Goal: Task Accomplishment & Management: Manage account settings

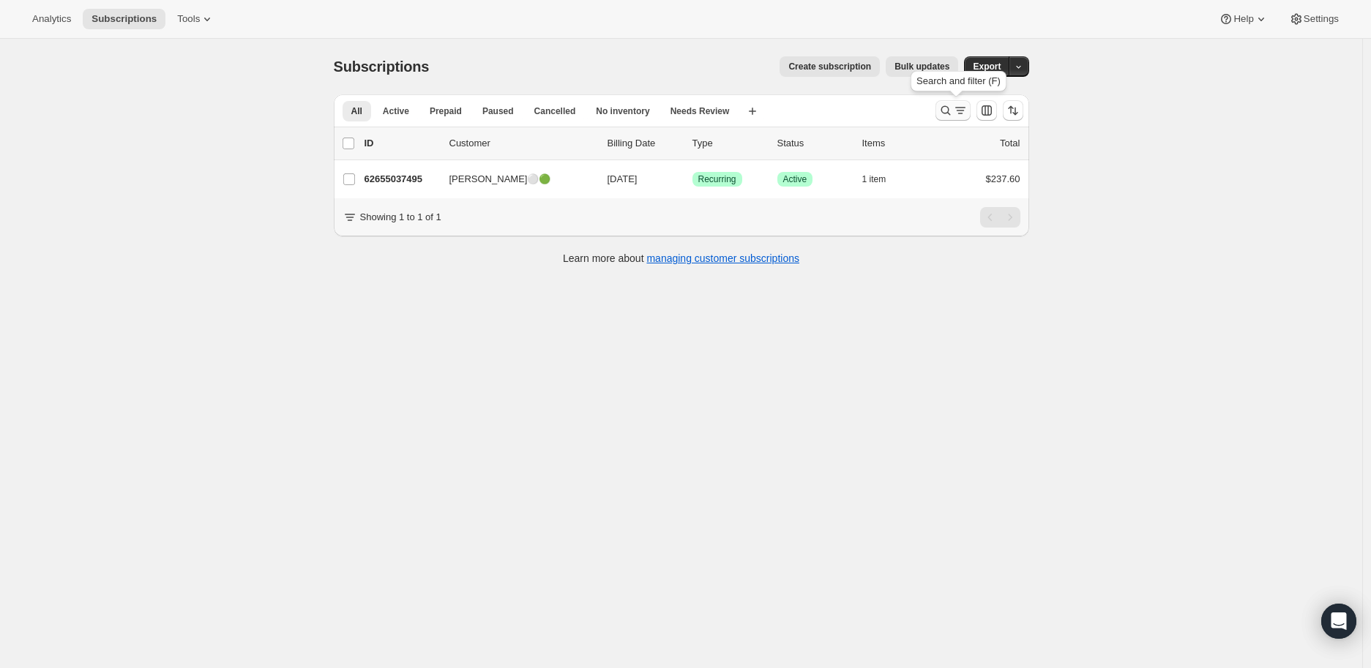
click at [944, 105] on icon "Search and filter results" at bounding box center [945, 110] width 15 height 15
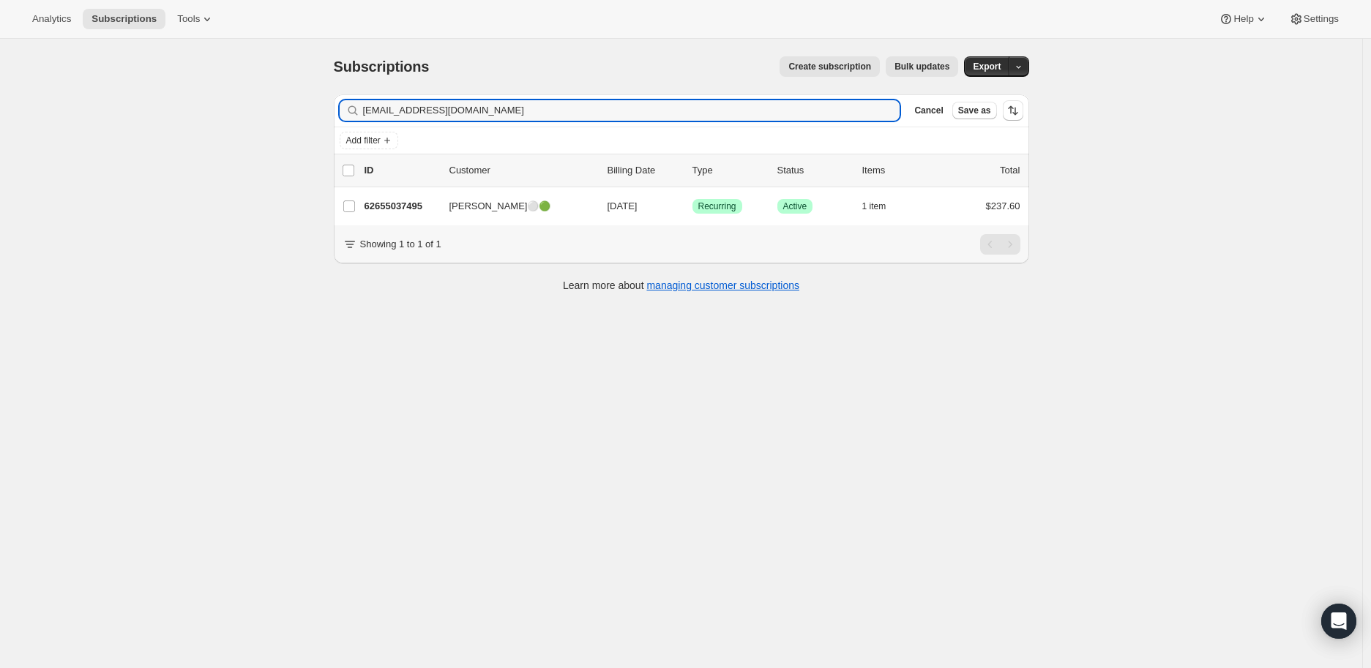
drag, startPoint x: 473, startPoint y: 113, endPoint x: 364, endPoint y: 113, distance: 109.1
click at [364, 113] on div "[EMAIL_ADDRESS][DOMAIN_NAME] Clear" at bounding box center [620, 110] width 561 height 20
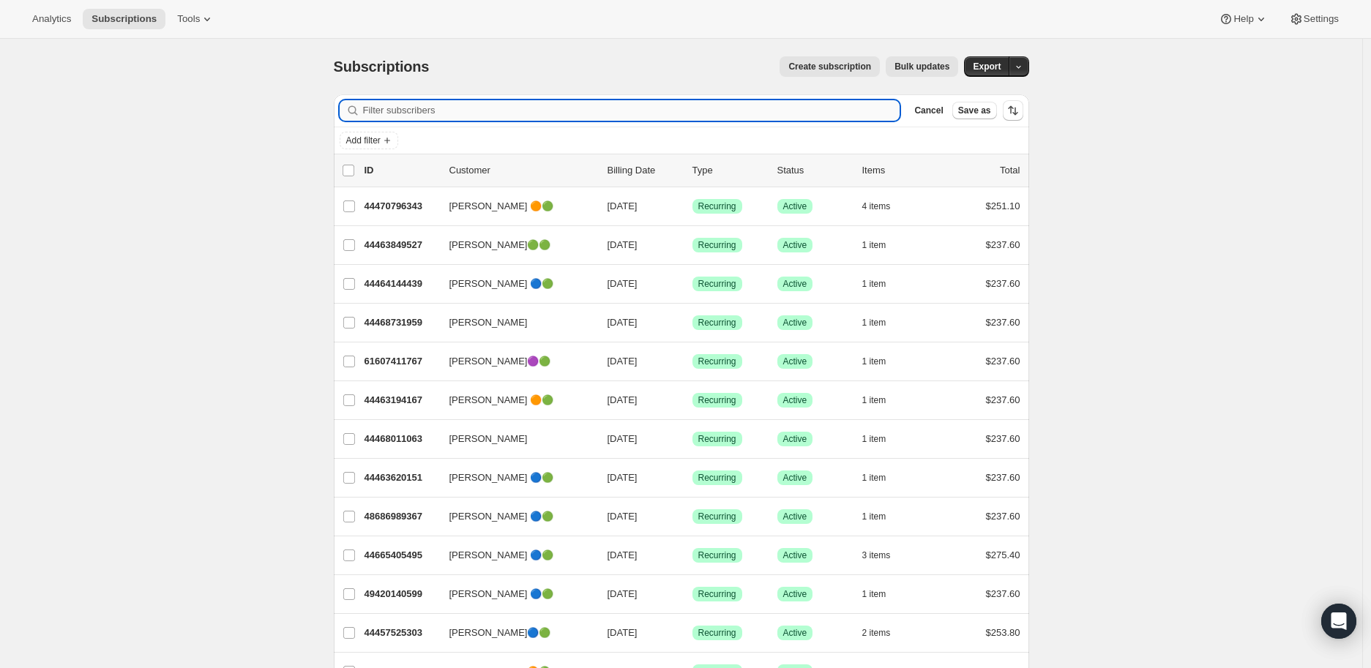
click at [430, 111] on input "Filter subscribers" at bounding box center [631, 110] width 537 height 20
paste input "[EMAIL_ADDRESS][DOMAIN_NAME]"
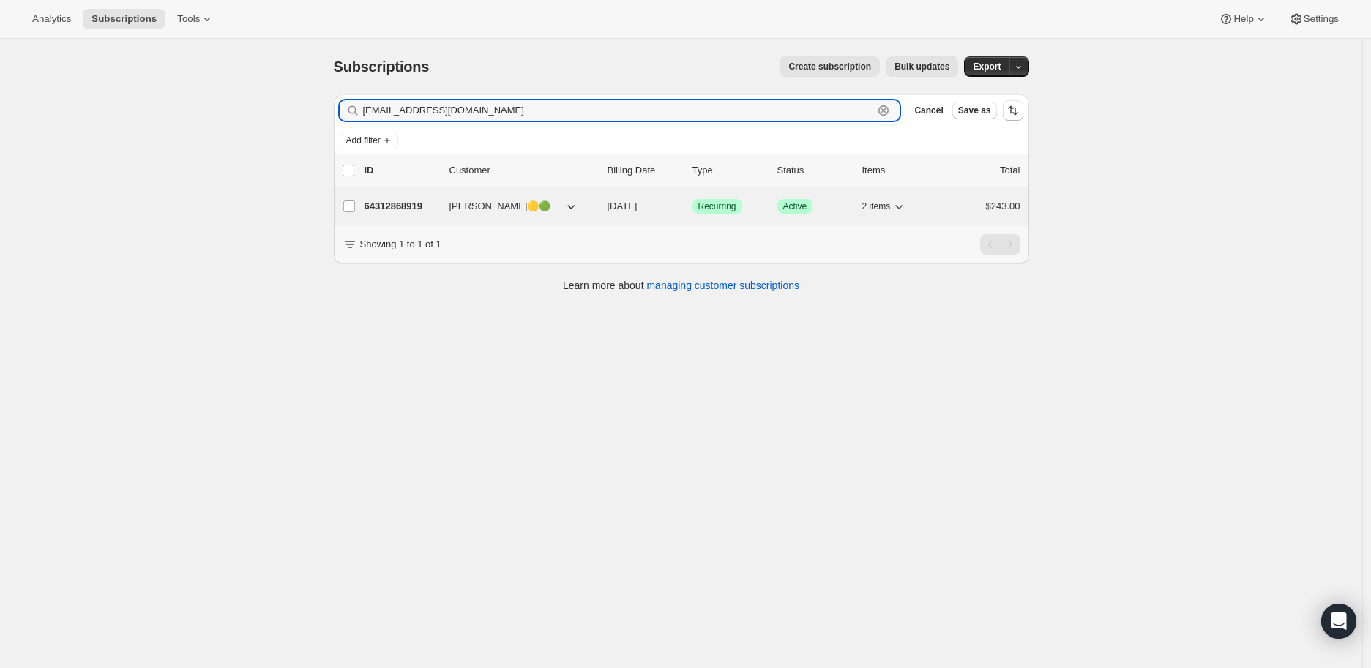
type input "[EMAIL_ADDRESS][DOMAIN_NAME]"
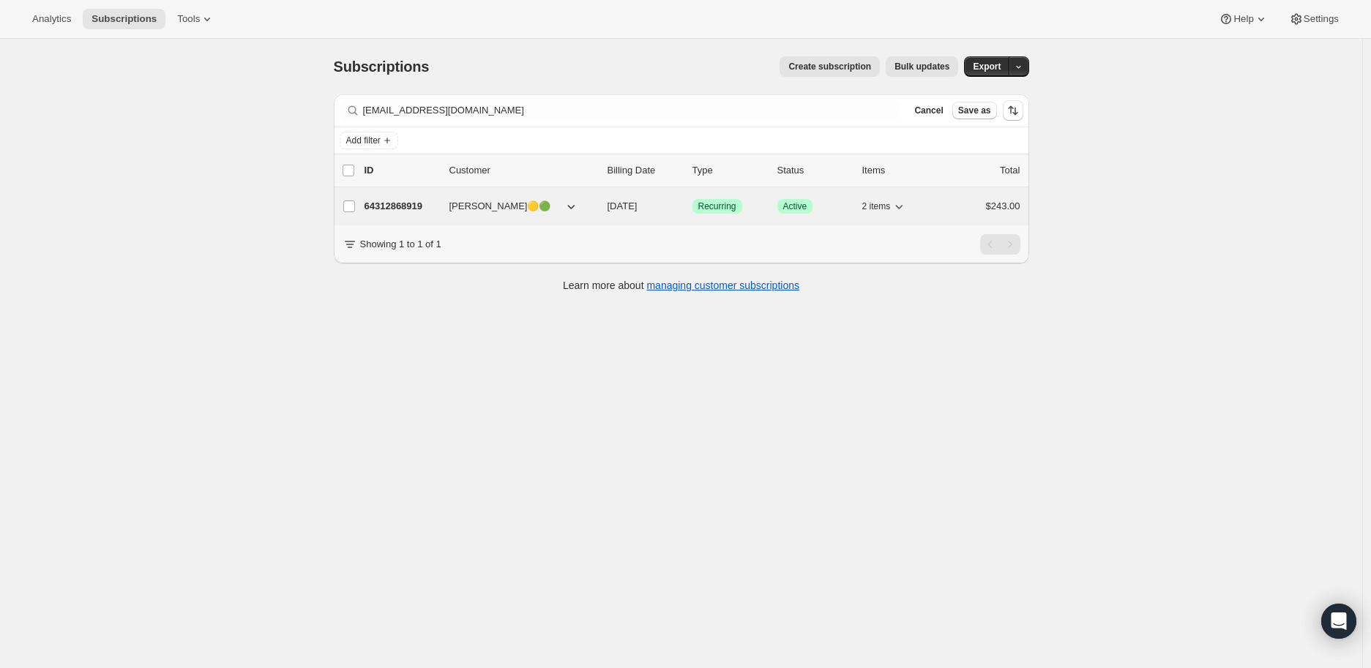
click at [393, 204] on p "64312868919" at bounding box center [401, 206] width 73 height 15
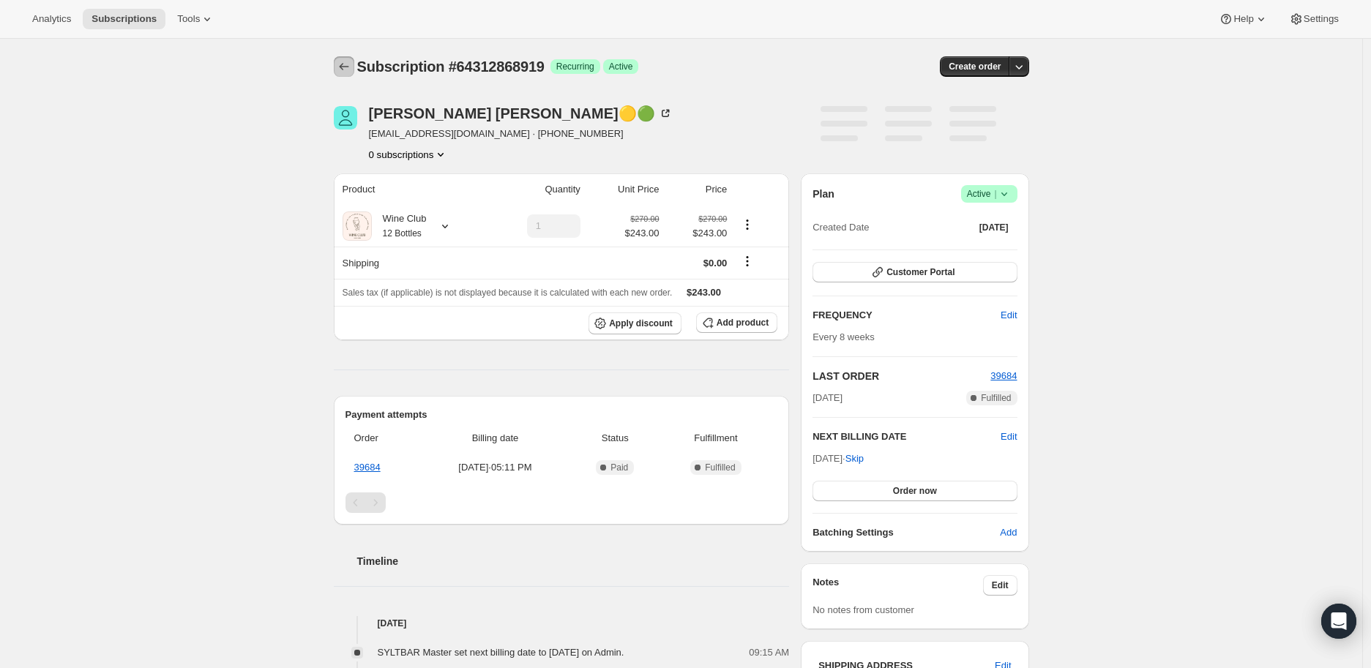
drag, startPoint x: 343, startPoint y: 68, endPoint x: 393, endPoint y: 133, distance: 82.4
click at [343, 68] on icon "Subscriptions" at bounding box center [344, 66] width 15 height 15
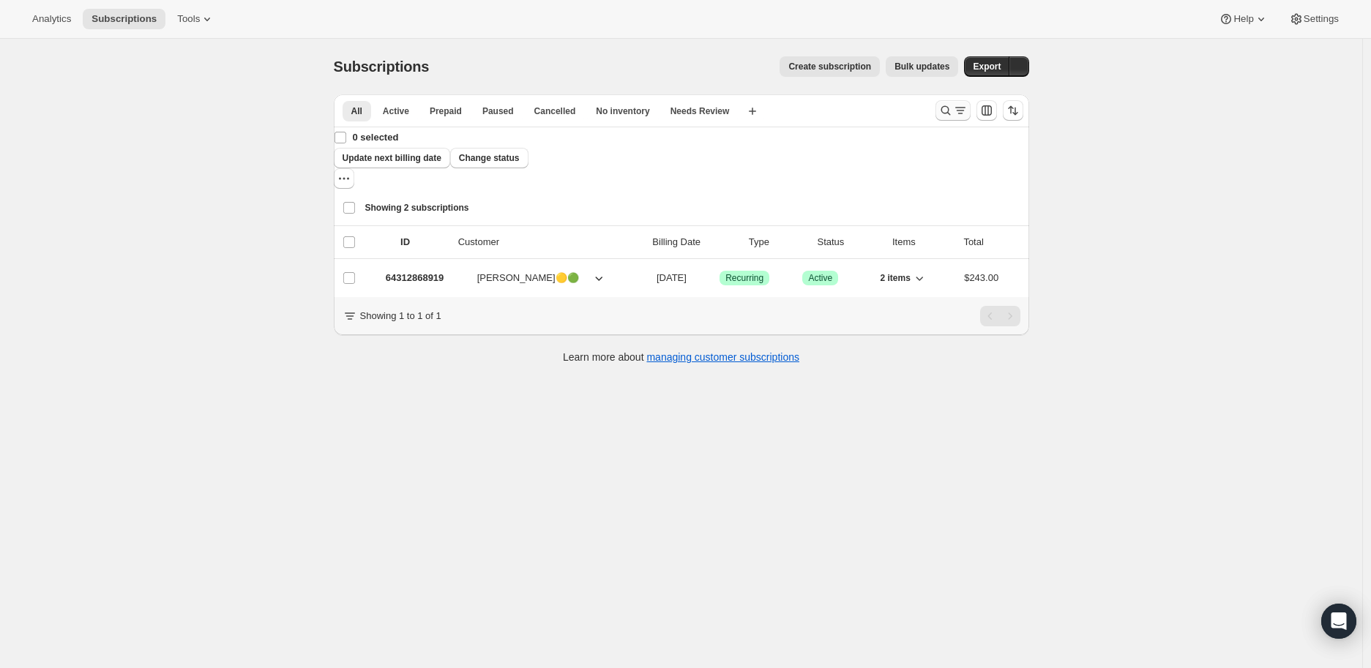
click at [946, 112] on icon "Search and filter results" at bounding box center [946, 111] width 10 height 10
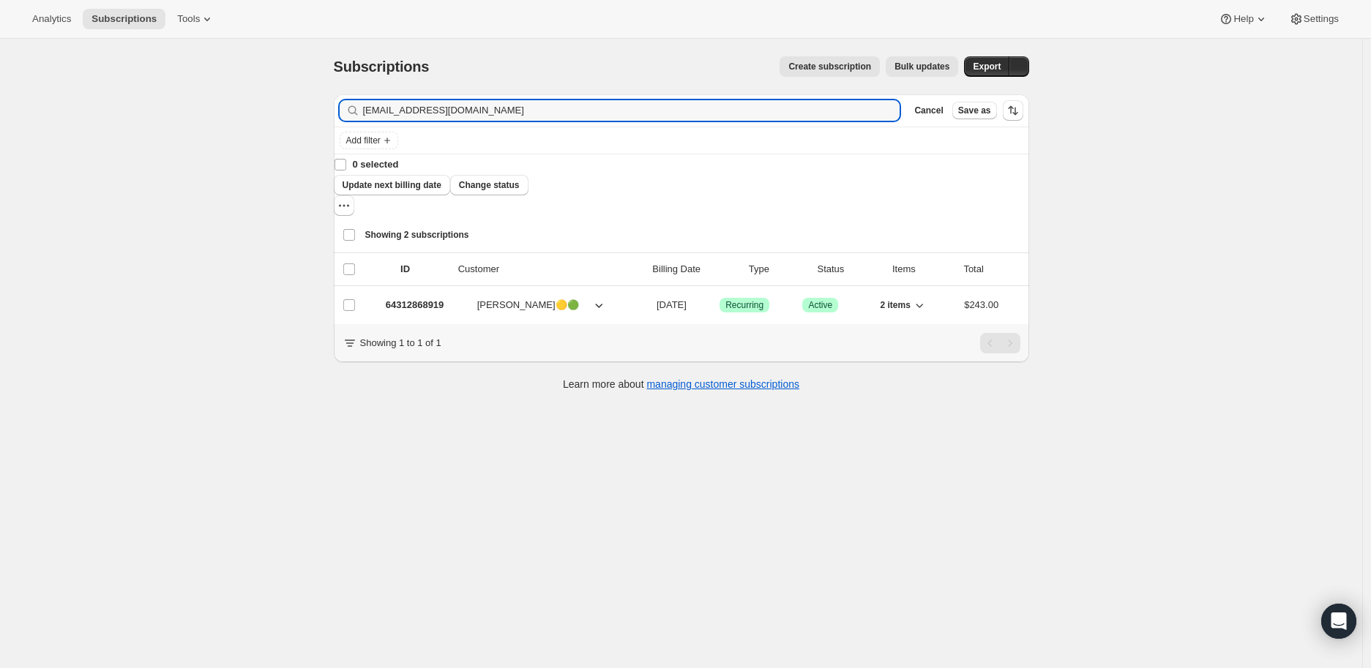
drag, startPoint x: 485, startPoint y: 113, endPoint x: 359, endPoint y: 114, distance: 126.6
click at [359, 114] on div "micnicholls@comcast.net Clear" at bounding box center [620, 110] width 561 height 20
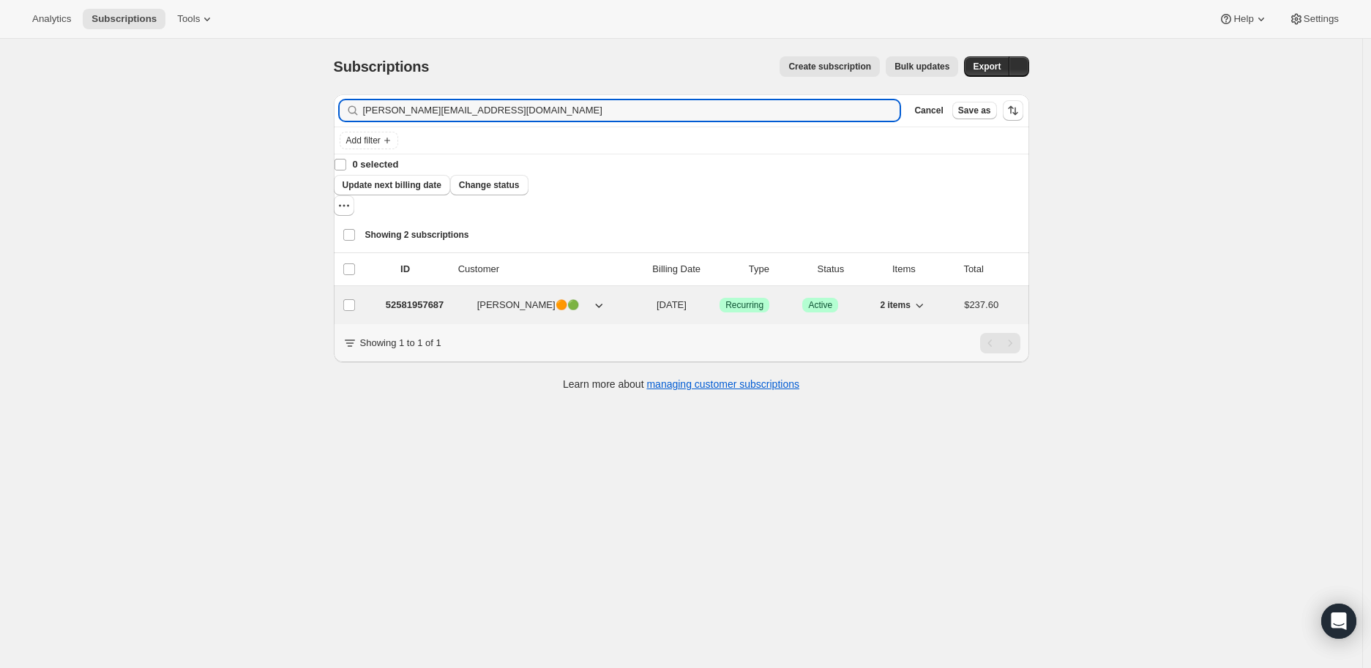
type input "mrs.voss@gmail.com"
click at [400, 298] on p "52581957687" at bounding box center [415, 305] width 59 height 15
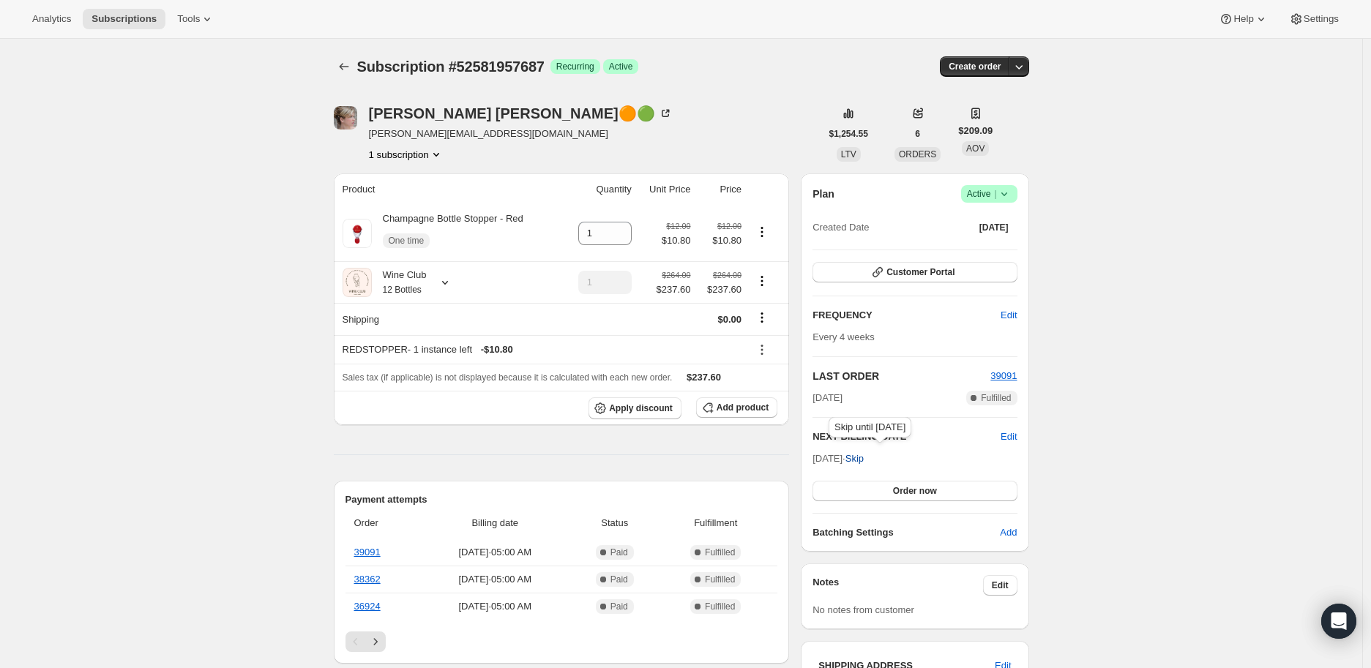
click at [864, 457] on span "Skip" at bounding box center [854, 459] width 18 height 15
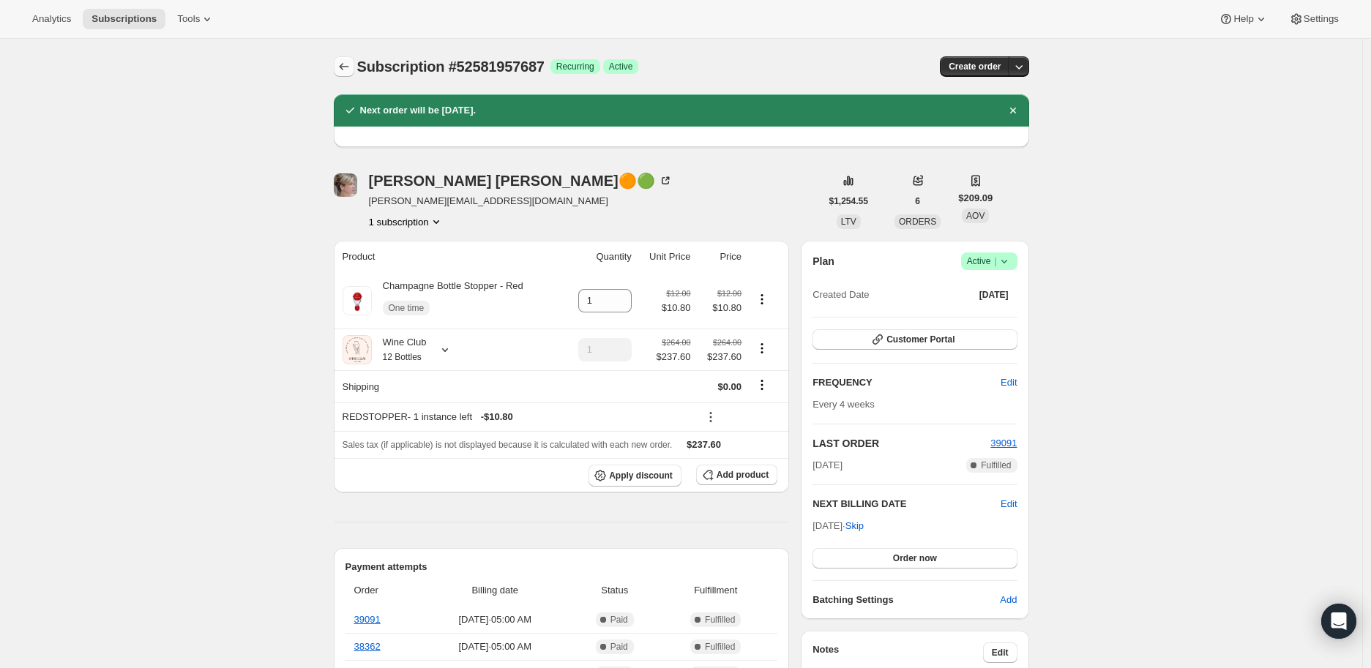
click at [342, 65] on icon "Subscriptions" at bounding box center [344, 66] width 15 height 15
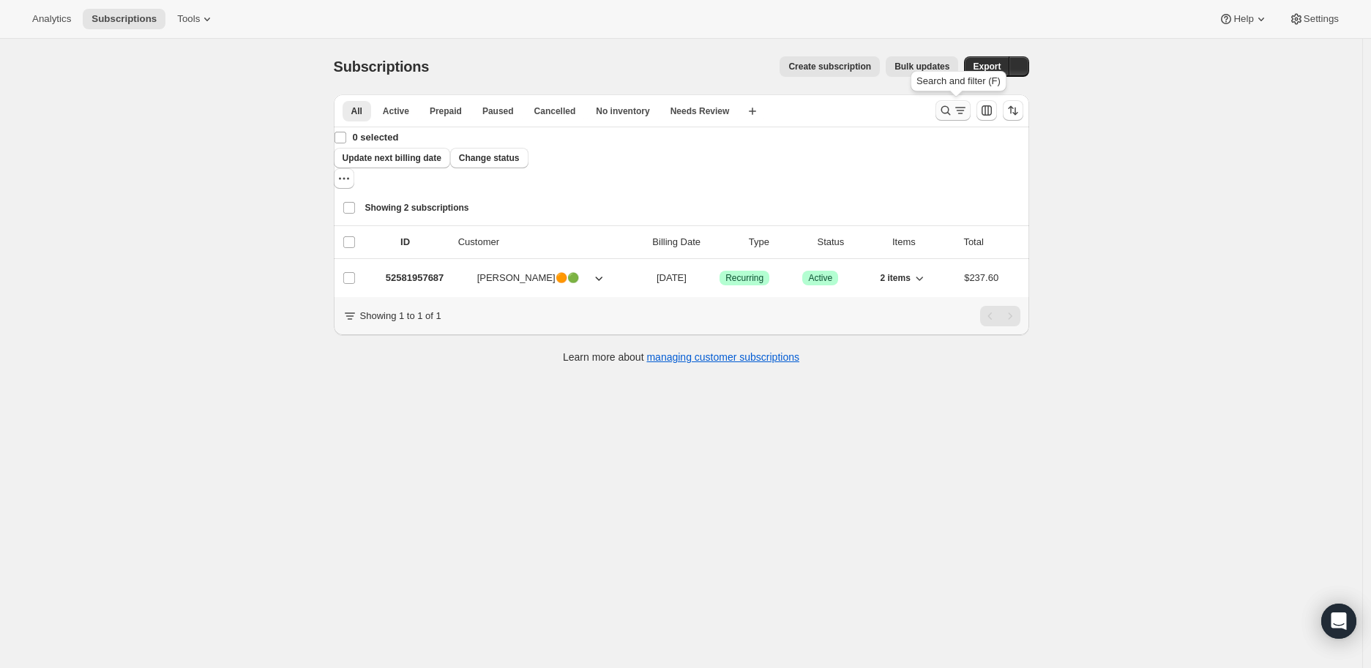
click at [947, 110] on icon "Search and filter results" at bounding box center [945, 110] width 15 height 15
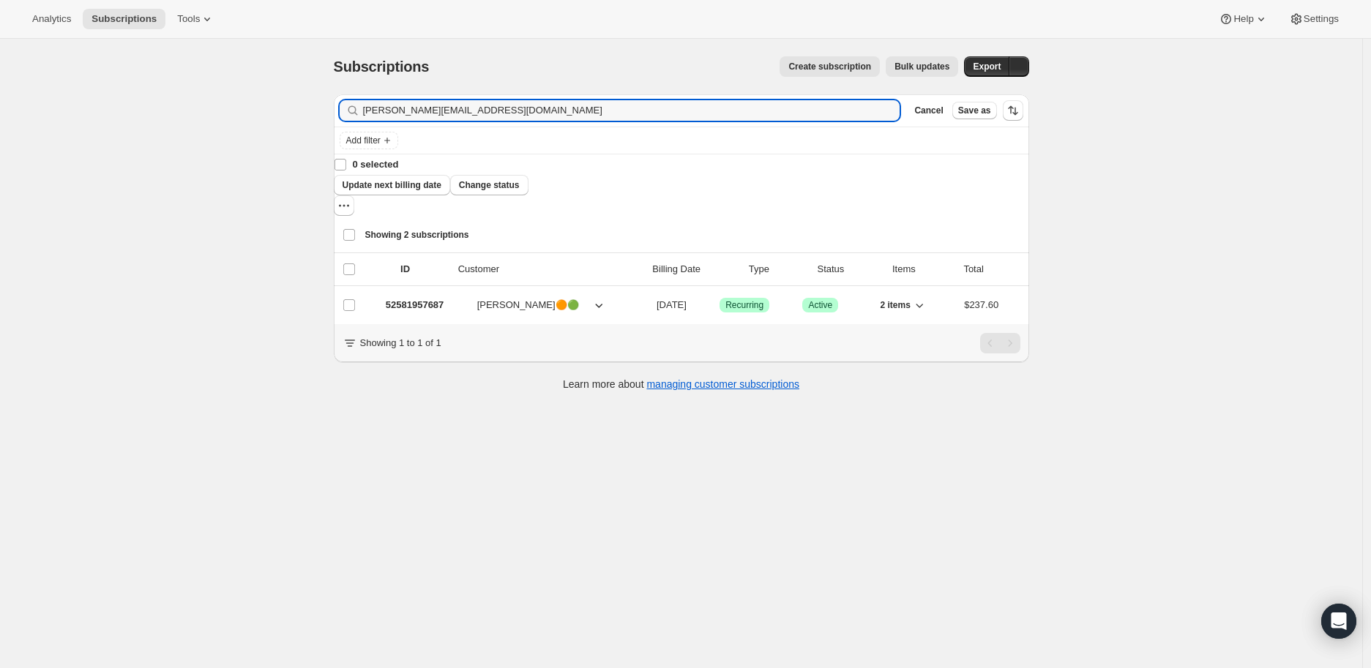
drag, startPoint x: 467, startPoint y: 109, endPoint x: 361, endPoint y: 114, distance: 106.3
click at [361, 114] on div "mrs.voss@gmail.com Clear" at bounding box center [620, 110] width 561 height 20
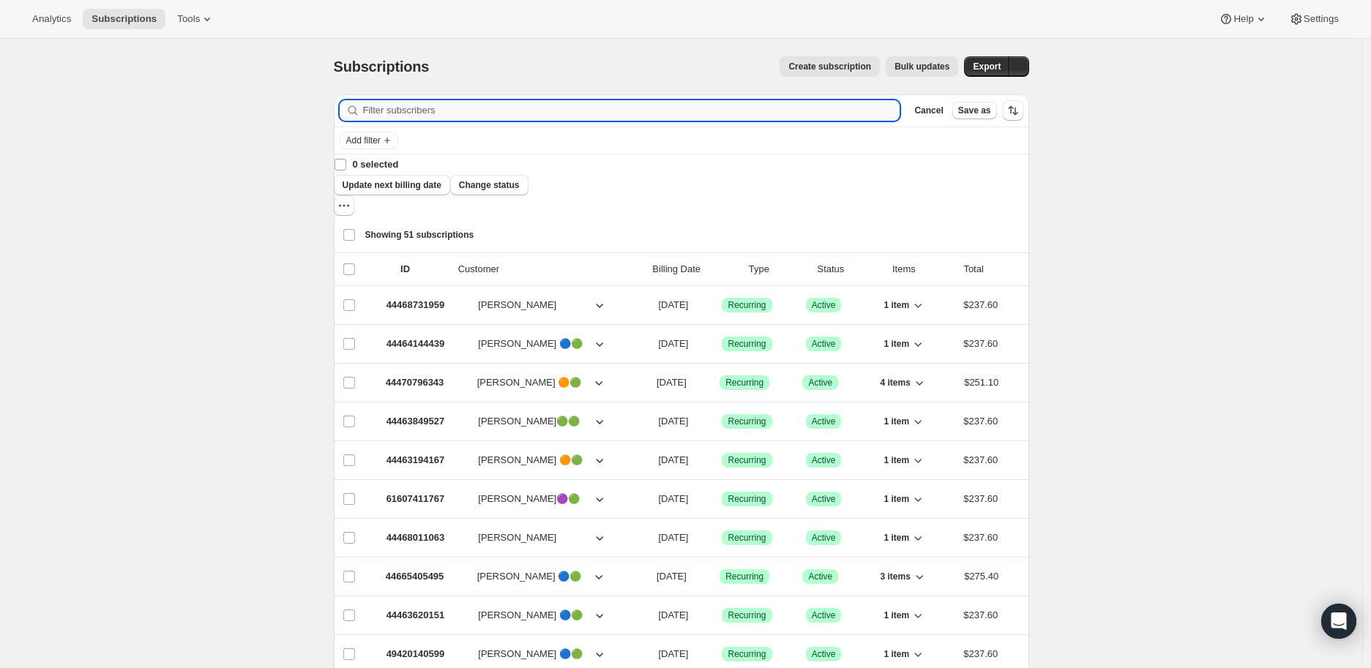
click at [406, 107] on input "Filter subscribers" at bounding box center [631, 110] width 537 height 20
paste input "pammckinneyus@gmail.com"
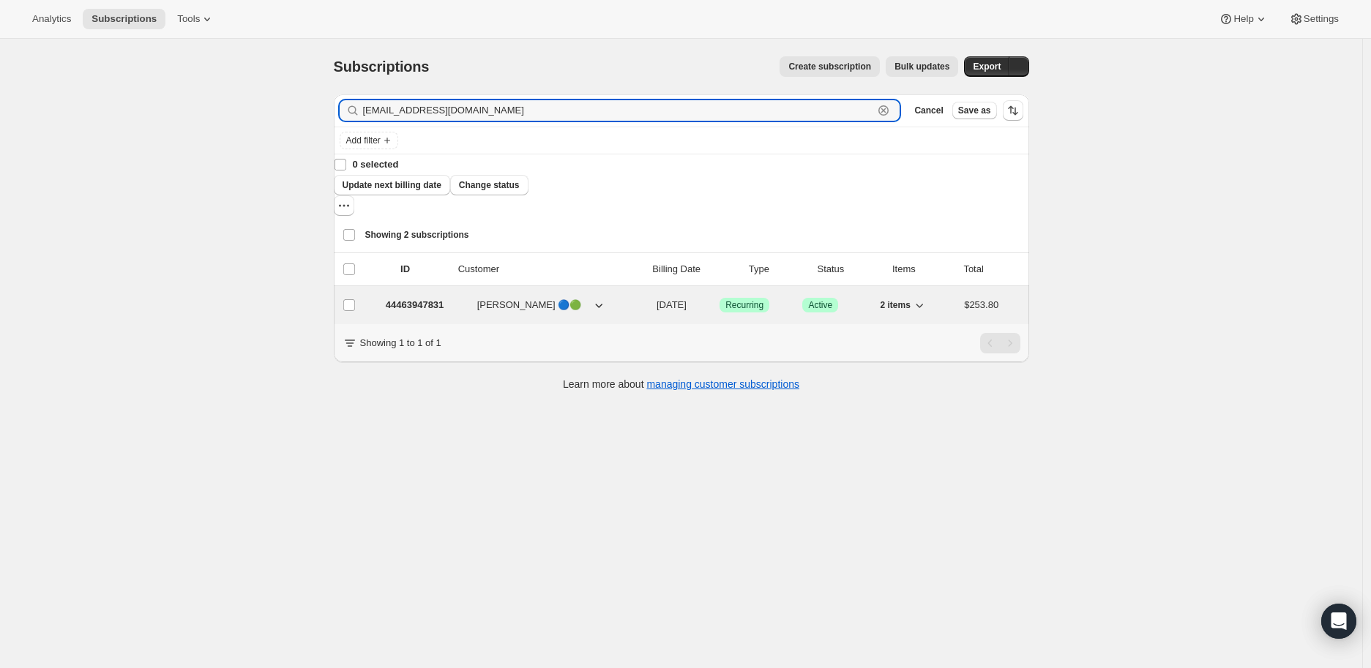
type input "pammckinneyus@gmail.com"
click at [399, 298] on p "44463947831" at bounding box center [415, 305] width 59 height 15
